Goal: Task Accomplishment & Management: Complete application form

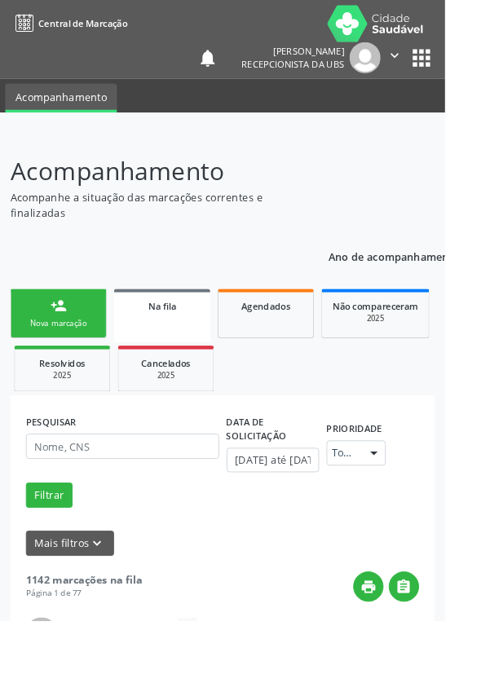
click at [58, 344] on div "person_add" at bounding box center [64, 337] width 18 height 18
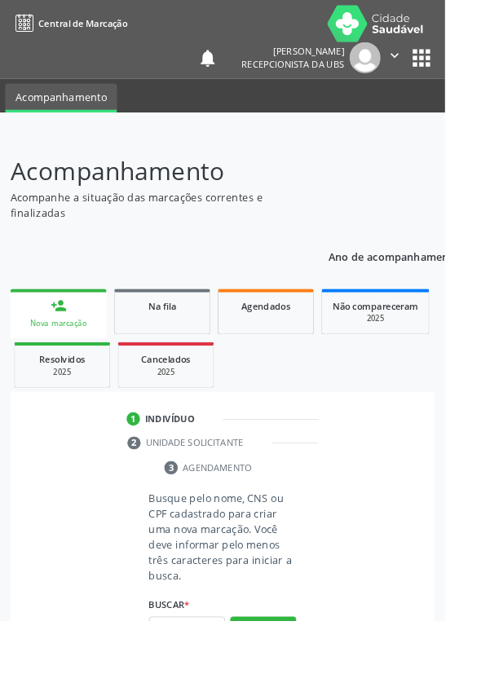
scroll to position [42, 0]
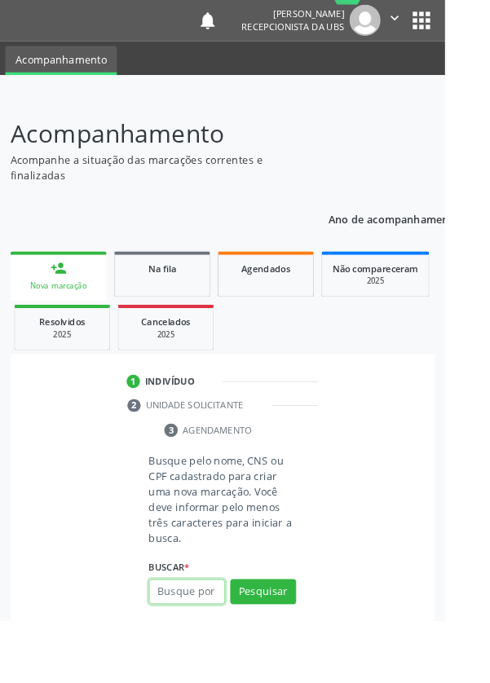
click at [204, 654] on input "text" at bounding box center [206, 652] width 84 height 28
click at [178, 652] on input "text" at bounding box center [206, 652] width 84 height 28
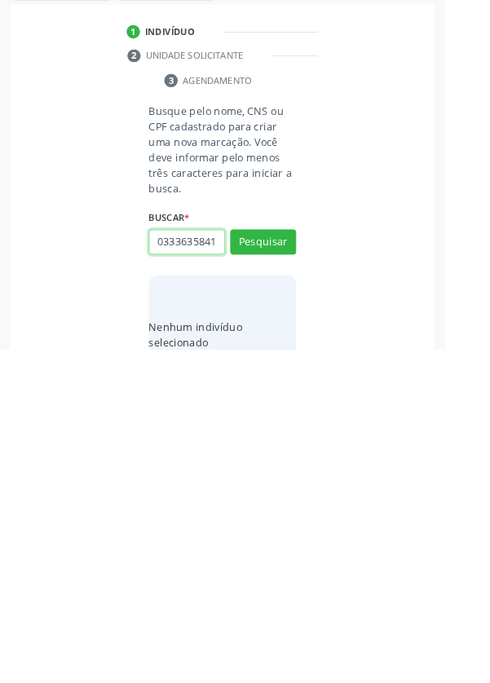
scroll to position [0, 3]
type input "03336358418"
click at [295, 558] on button "Pesquisar" at bounding box center [290, 565] width 73 height 28
type input "03336358418"
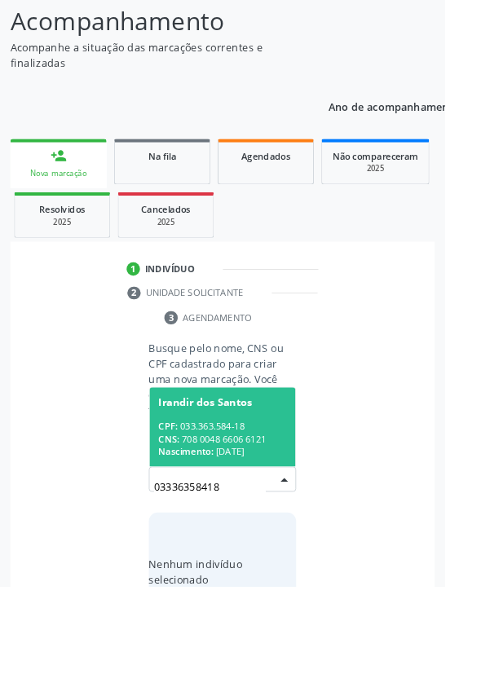
scroll to position [128, 0]
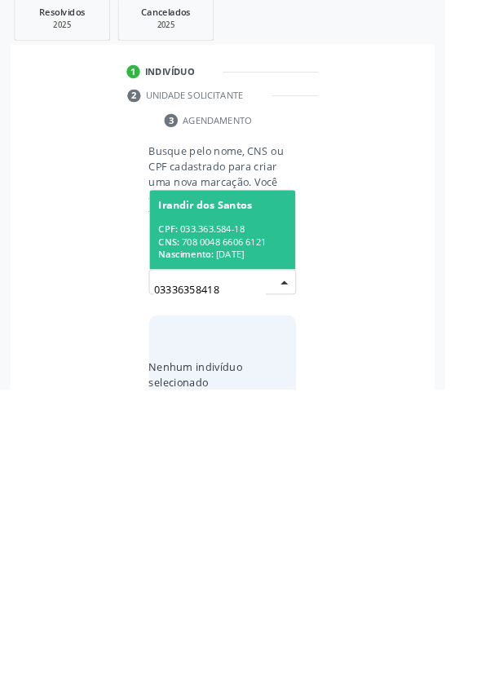
click at [268, 501] on div "CPF: 033.363.584-18" at bounding box center [245, 507] width 141 height 14
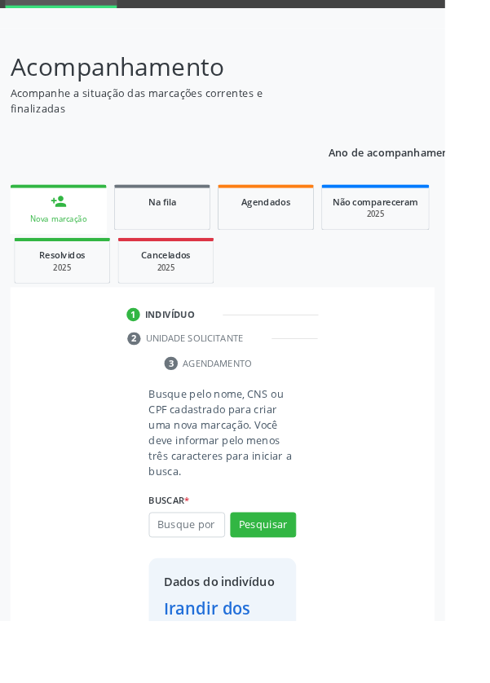
scroll to position [94, 0]
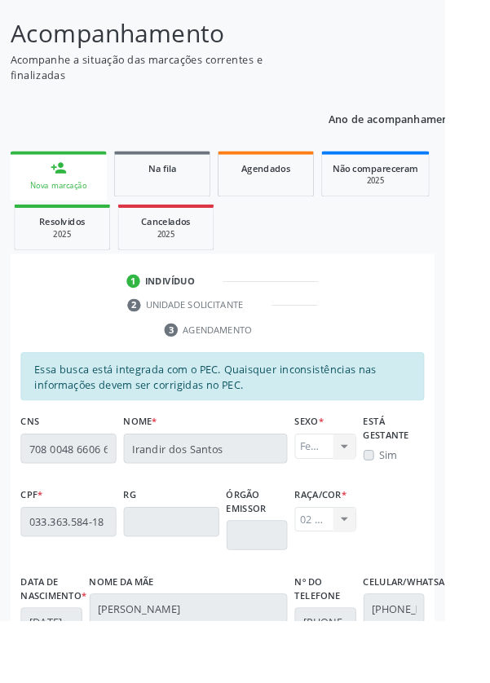
scroll to position [387, 0]
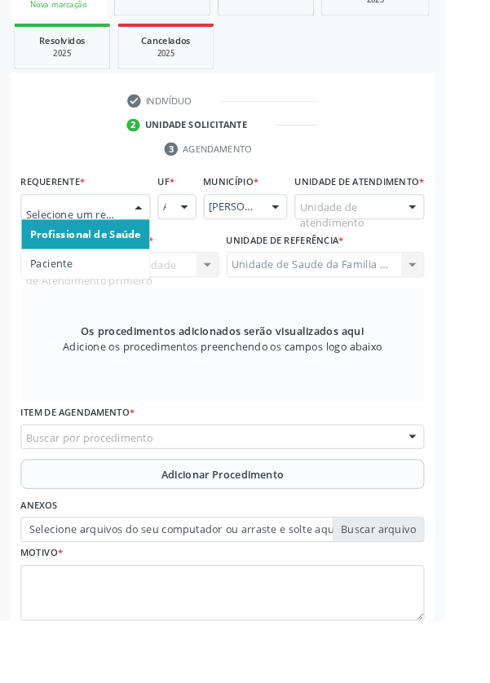
scroll to position [394, 0]
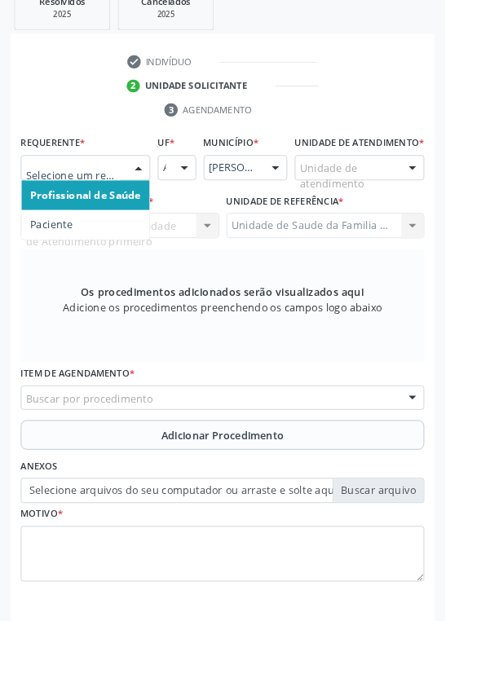
click at [104, 248] on span "Paciente" at bounding box center [94, 248] width 141 height 33
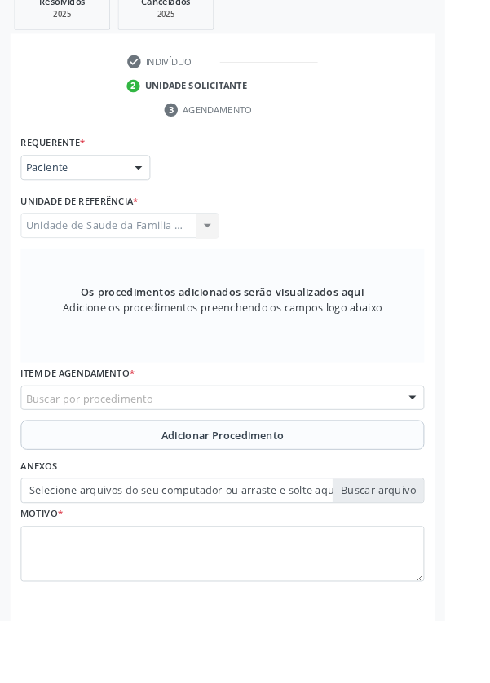
scroll to position [387, 0]
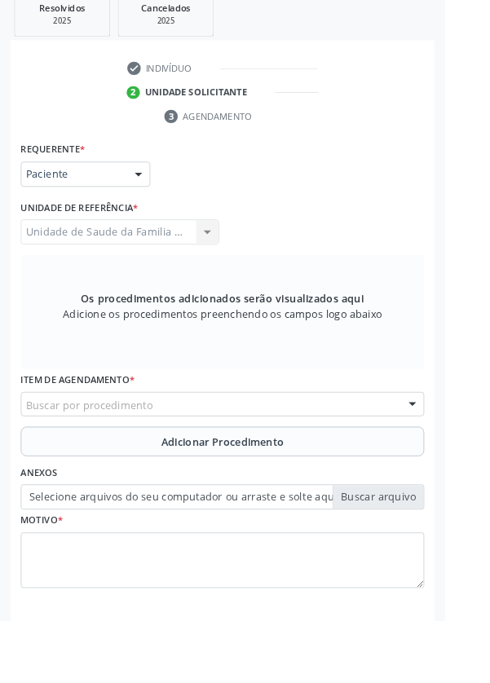
click at [258, 440] on div "Buscar por procedimento" at bounding box center [245, 445] width 444 height 28
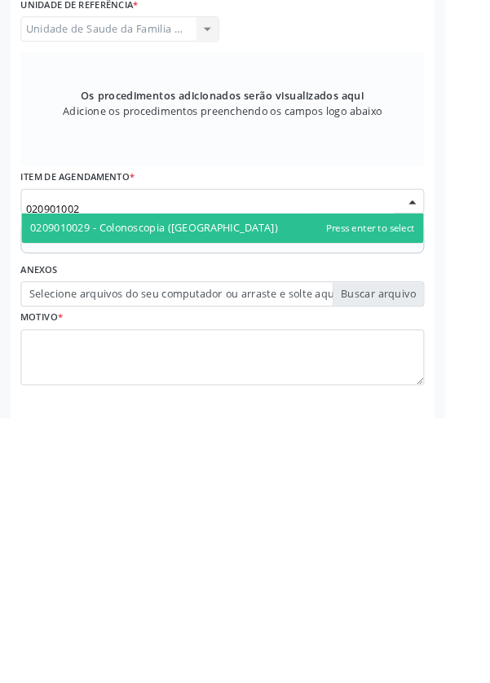
type input "0209010029"
click at [320, 480] on span "0209010029 - Colonoscopia ([GEOGRAPHIC_DATA])" at bounding box center [245, 474] width 443 height 33
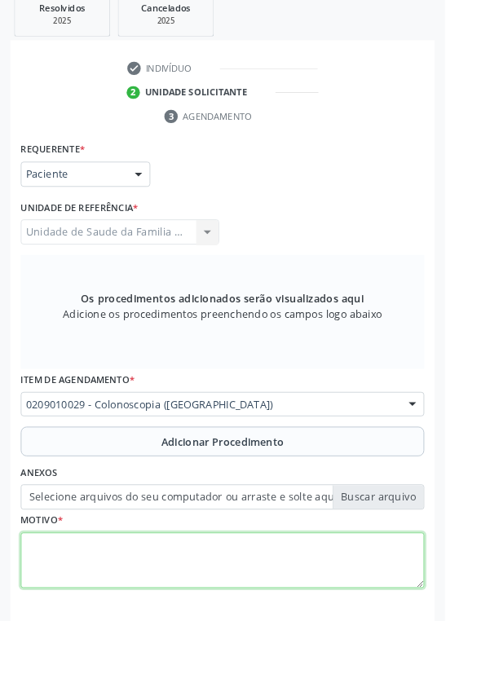
click at [247, 601] on textarea at bounding box center [245, 617] width 444 height 62
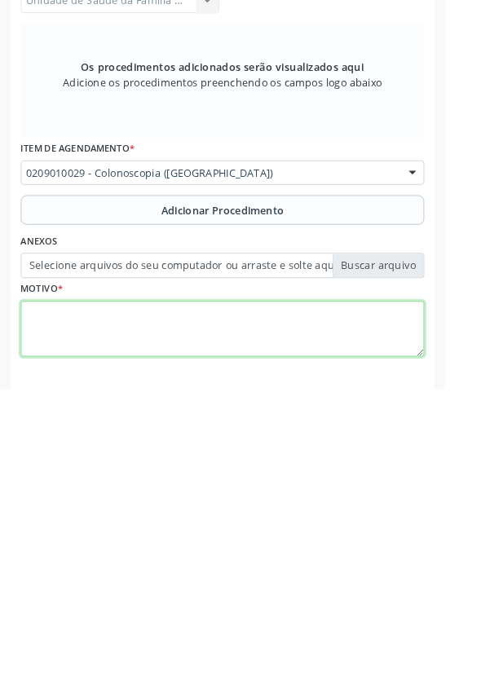
type textarea "A"
type textarea "Hemorragia anal e retal."
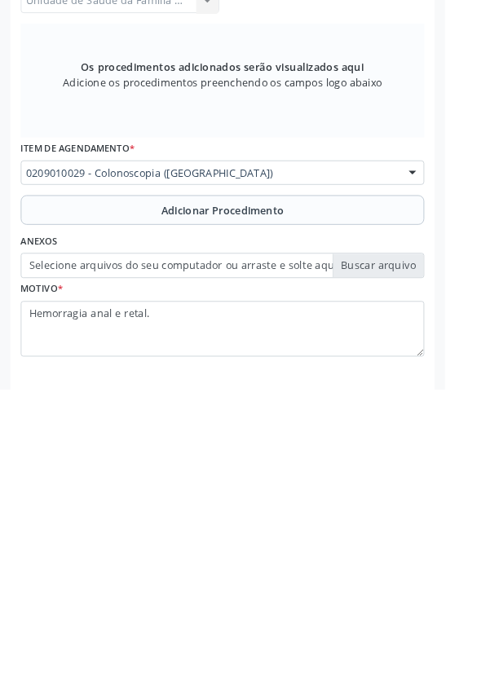
click at [408, 545] on label "Selecione arquivos do seu computador ou arraste e solte aqui" at bounding box center [245, 547] width 444 height 28
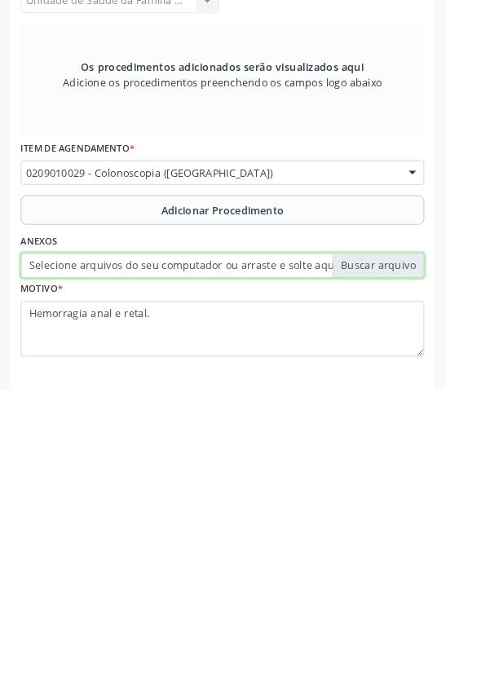
click at [408, 545] on input "Selecione arquivos do seu computador ou arraste e solte aqui" at bounding box center [245, 547] width 444 height 28
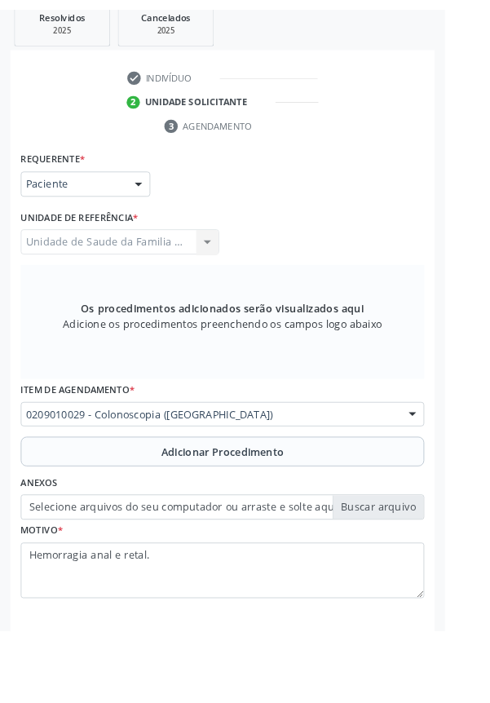
scroll to position [365, 0]
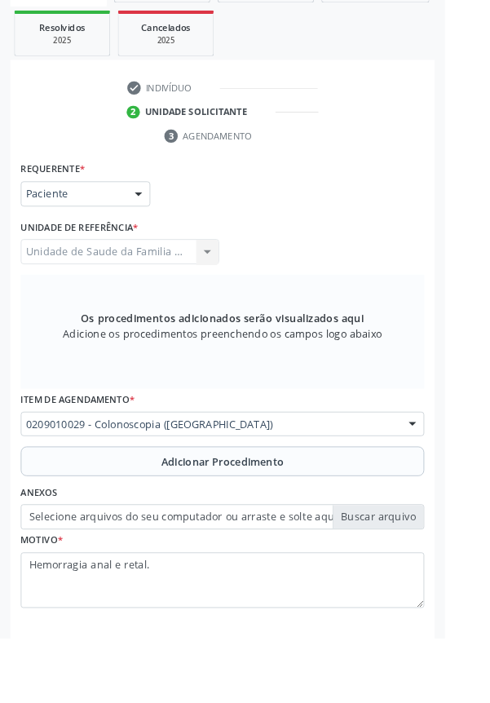
type input "C:\fakepath\17585604894513217701965736184151.jpg"
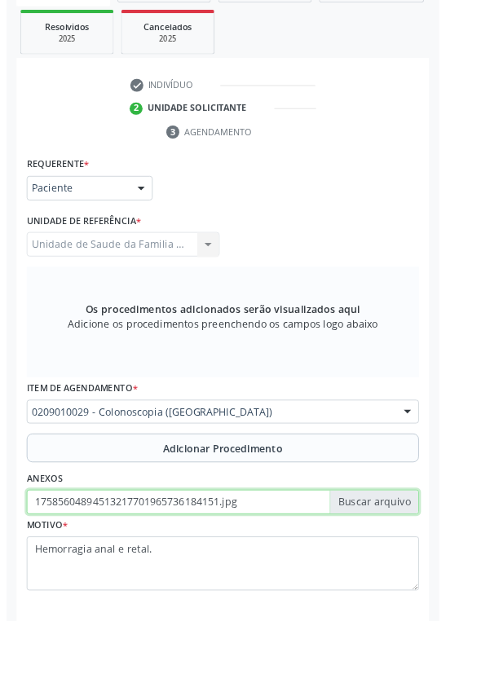
scroll to position [387, 0]
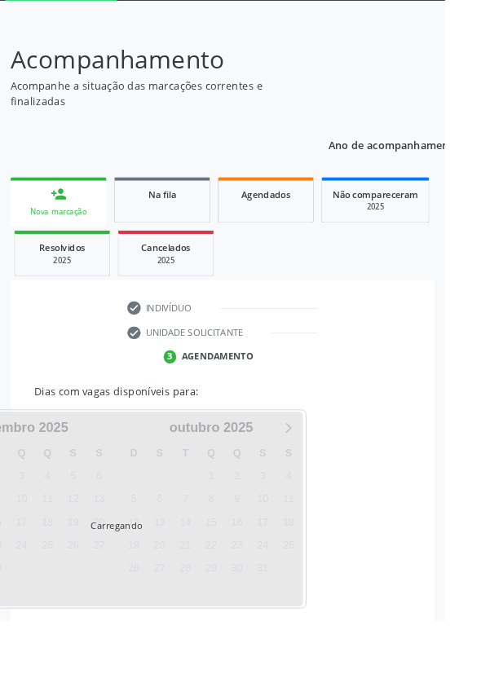
scroll to position [204, 0]
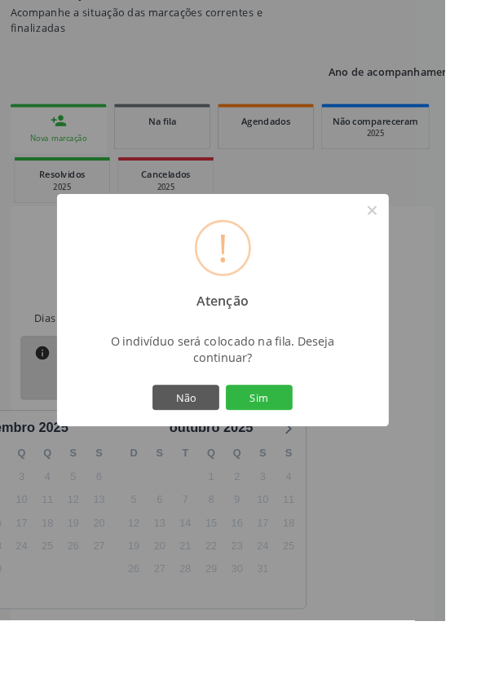
click at [310, 452] on button "Sim" at bounding box center [285, 438] width 73 height 28
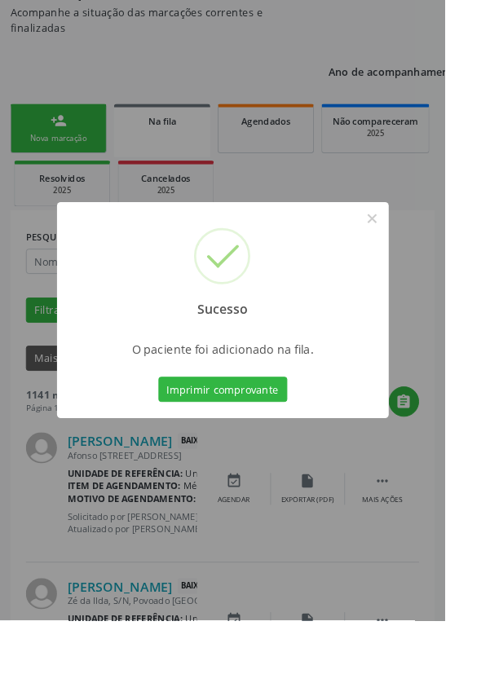
scroll to position [0, 0]
